Goal: Find specific page/section: Find specific page/section

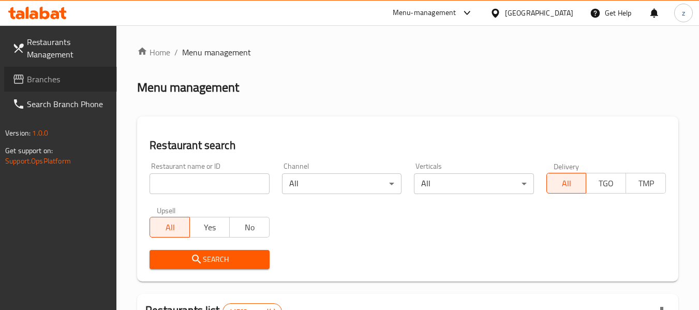
click at [57, 73] on span "Branches" at bounding box center [68, 79] width 82 height 12
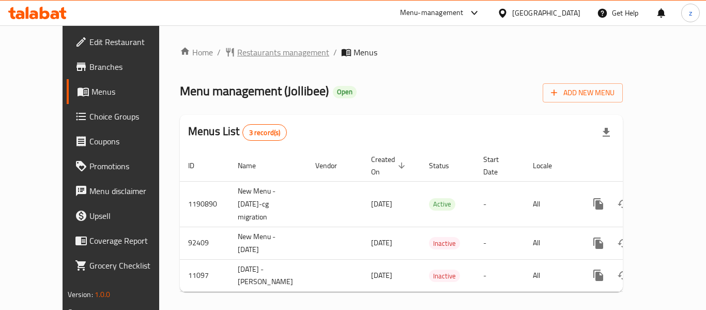
click at [237, 56] on span "Restaurants management" at bounding box center [283, 52] width 92 height 12
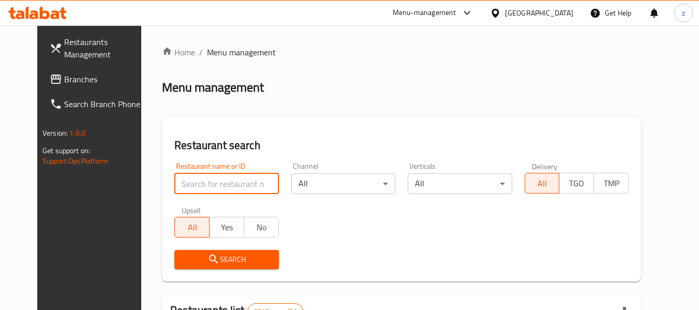
click at [193, 181] on input "search" at bounding box center [226, 183] width 104 height 21
paste input "6851"
type input "6851"
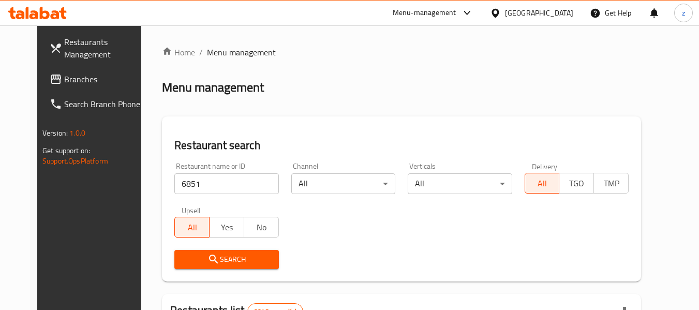
click at [220, 250] on button "Search" at bounding box center [226, 259] width 104 height 19
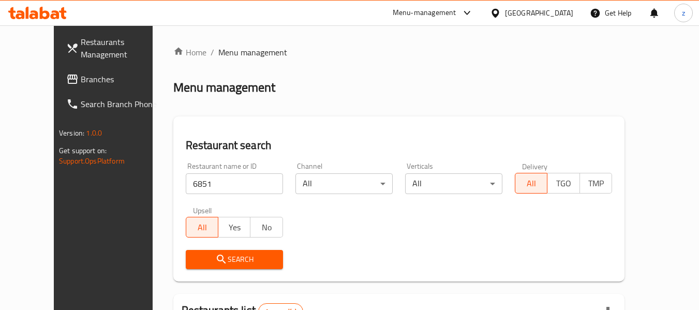
click at [81, 76] on span "Branches" at bounding box center [122, 79] width 82 height 12
